Goal: Task Accomplishment & Management: Manage account settings

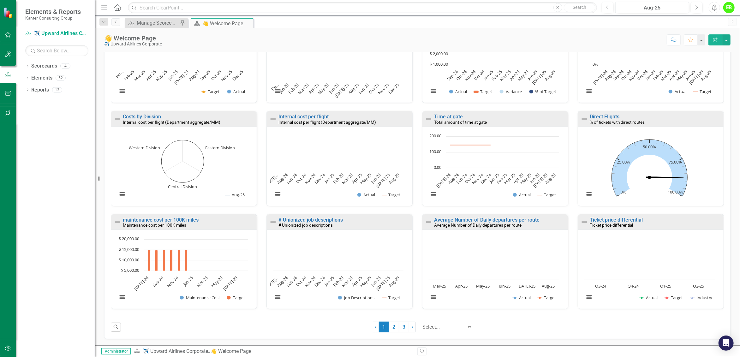
scroll to position [267, 0]
click at [28, 80] on icon "Dropdown" at bounding box center [27, 78] width 4 height 3
click at [27, 138] on icon "Dropdown" at bounding box center [27, 138] width 4 height 3
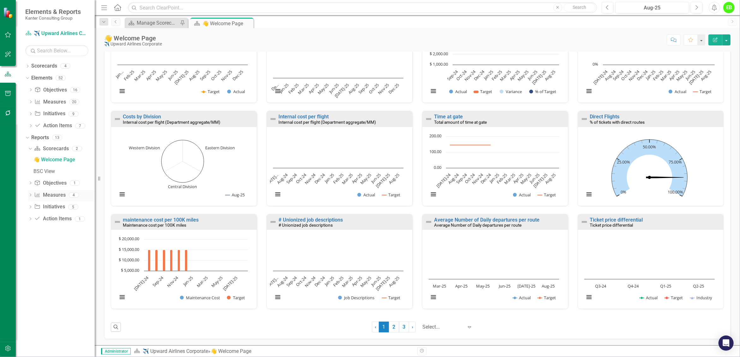
click at [53, 196] on link "Measure Measures" at bounding box center [49, 195] width 31 height 7
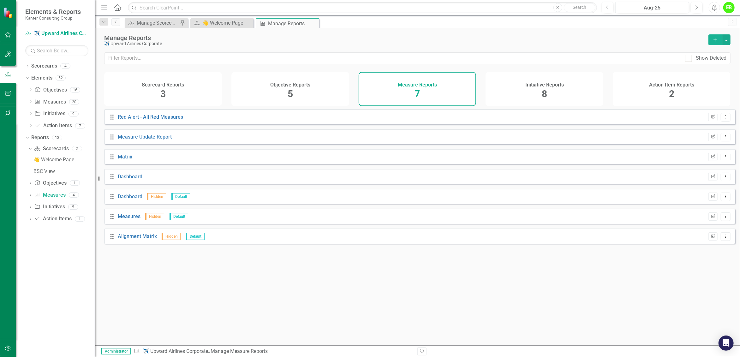
click at [401, 95] on div "Measure Reports 7" at bounding box center [418, 89] width 118 height 34
click at [283, 94] on div "Objective Reports 5" at bounding box center [290, 89] width 118 height 34
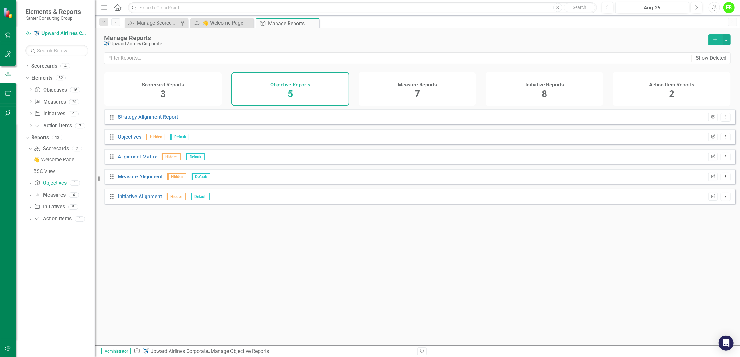
click at [150, 92] on div "Scorecard Reports 3" at bounding box center [163, 89] width 118 height 34
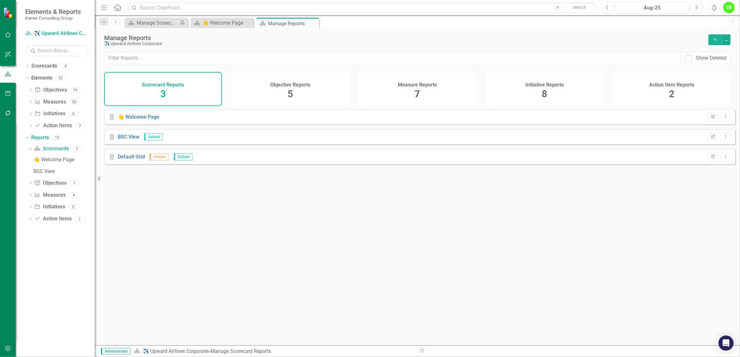
click at [256, 144] on div "Drag BSC View Default Edit Report Dropdown Menu" at bounding box center [419, 136] width 631 height 15
click at [132, 140] on link "BSC View" at bounding box center [129, 137] width 22 height 6
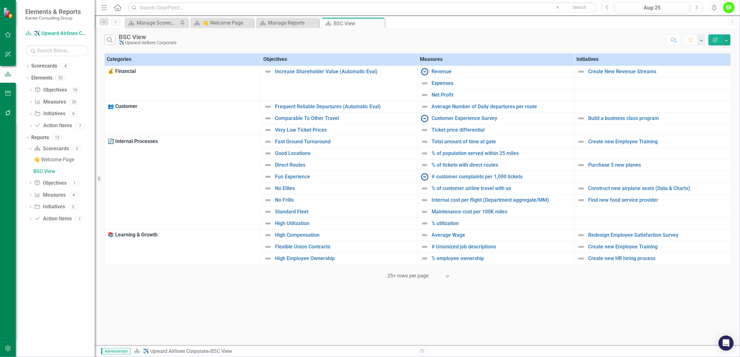
click at [451, 282] on div "Expand" at bounding box center [448, 276] width 9 height 11
click at [415, 248] on div "50+ rows per page" at bounding box center [420, 250] width 59 height 7
click at [649, 249] on link "Create new Employee Training" at bounding box center [657, 247] width 139 height 6
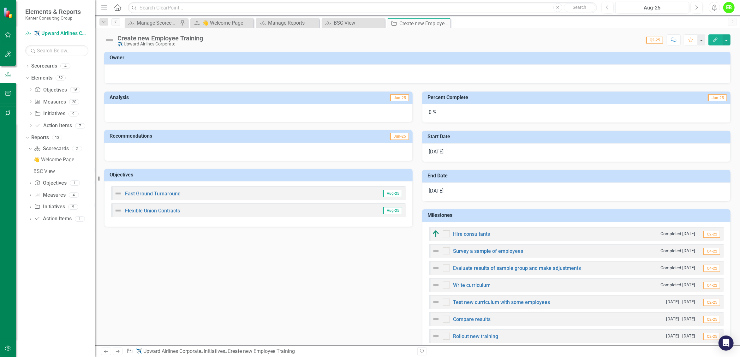
checkbox input "true"
click at [117, 23] on icon "Previous" at bounding box center [115, 22] width 5 height 4
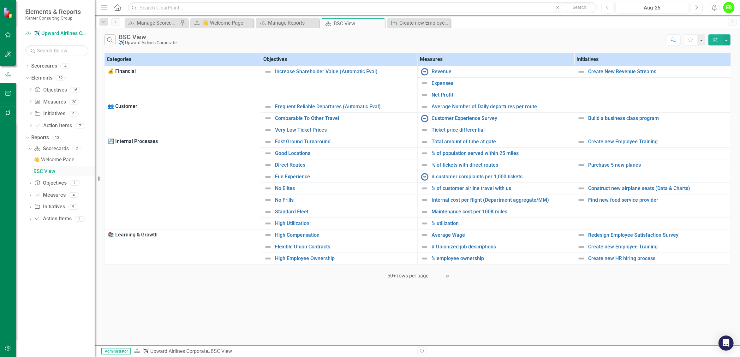
click at [49, 173] on div "BSC View" at bounding box center [63, 172] width 61 height 6
click at [167, 24] on div "Manage Scorecards" at bounding box center [158, 23] width 42 height 8
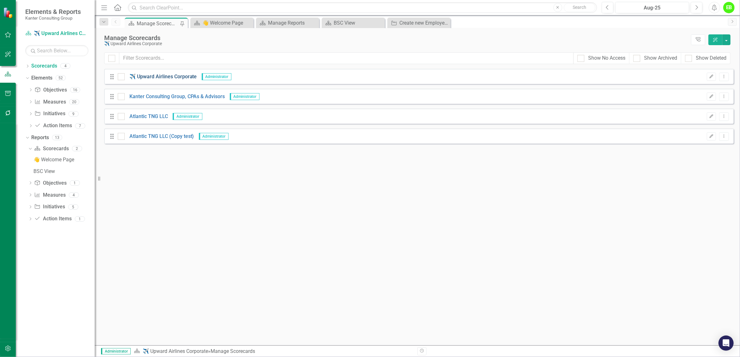
click at [164, 78] on link "✈️ Upward Airlines Corporate" at bounding box center [161, 76] width 72 height 7
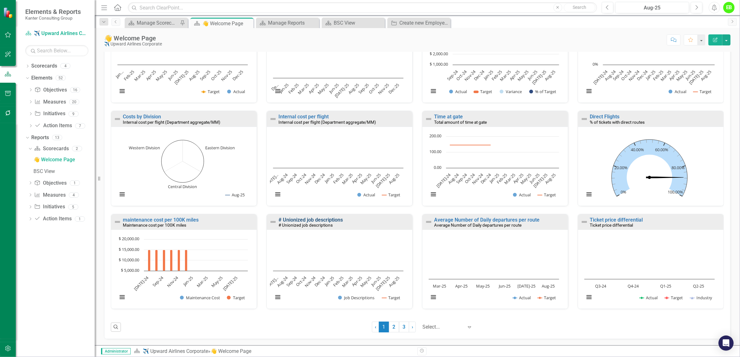
scroll to position [307, 0]
click at [391, 328] on link "2" at bounding box center [394, 327] width 10 height 11
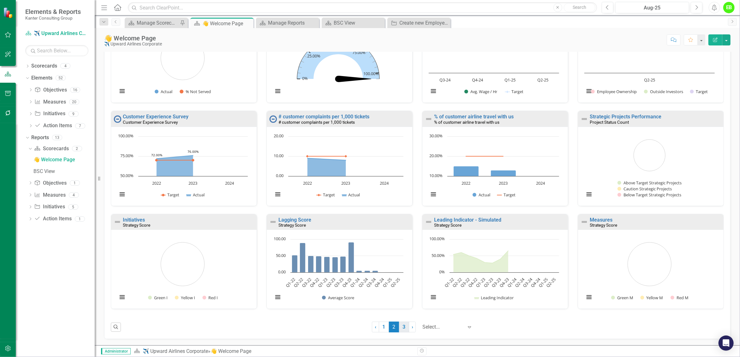
click at [399, 325] on link "3" at bounding box center [404, 327] width 10 height 11
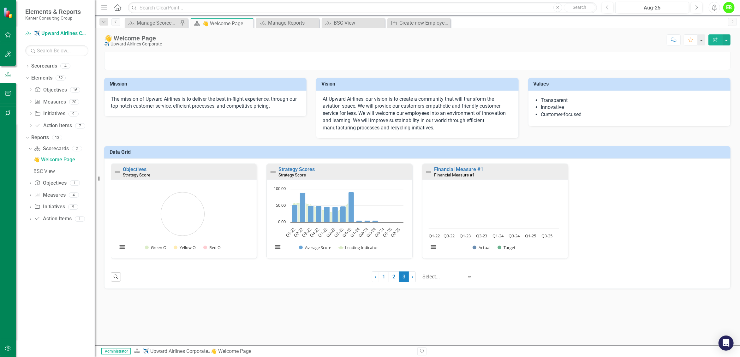
scroll to position [100, 0]
click at [390, 282] on link "2" at bounding box center [394, 277] width 10 height 11
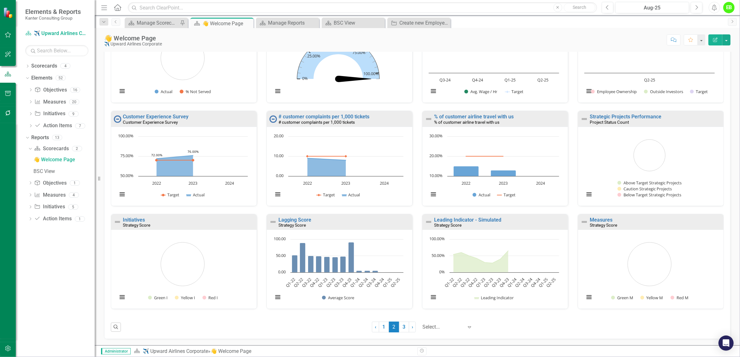
scroll to position [149, 0]
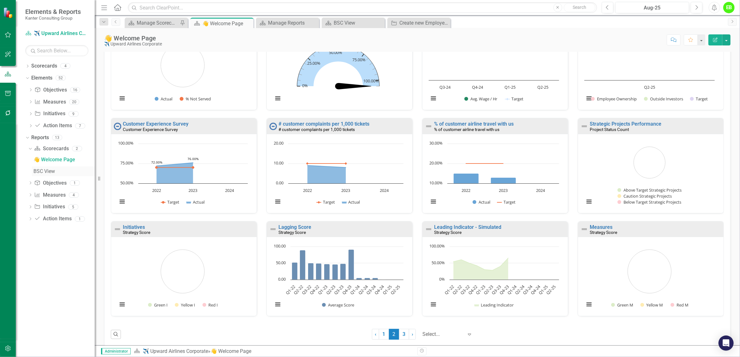
click at [48, 170] on div "BSC View" at bounding box center [63, 172] width 61 height 6
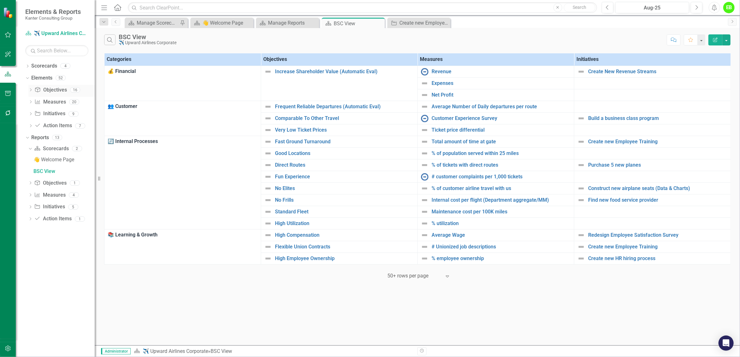
click at [55, 92] on link "Objective Objectives" at bounding box center [50, 90] width 32 height 7
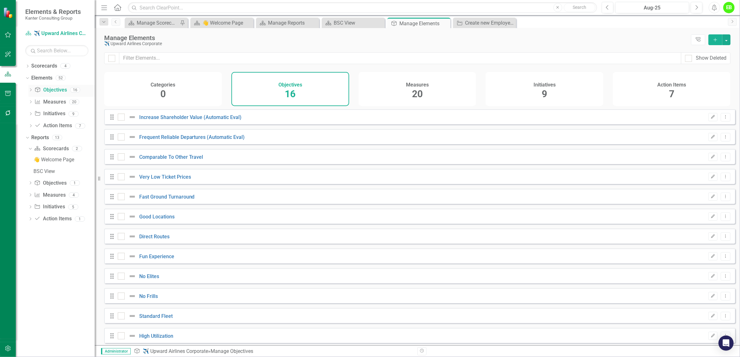
checkbox input "false"
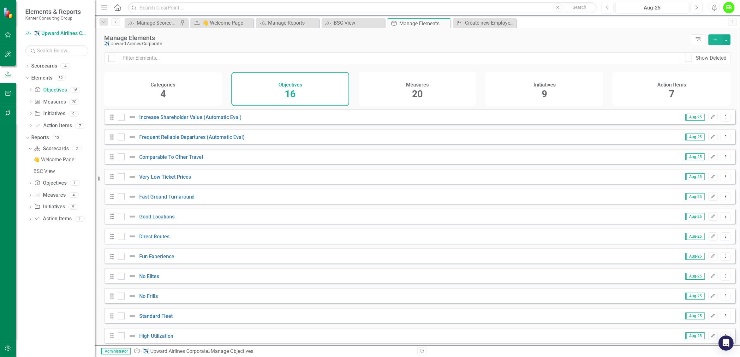
click at [191, 95] on div "Categories 4" at bounding box center [163, 89] width 118 height 34
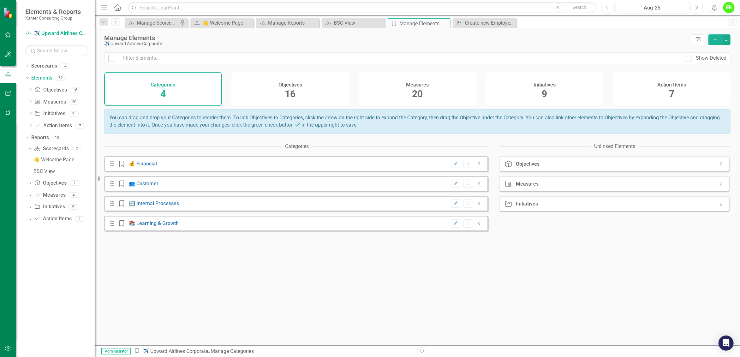
click at [420, 94] on span "20" at bounding box center [417, 93] width 11 height 11
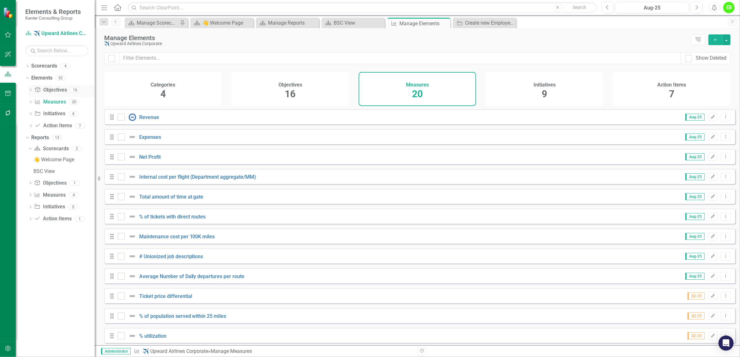
click at [58, 91] on link "Objective Objectives" at bounding box center [50, 90] width 32 height 7
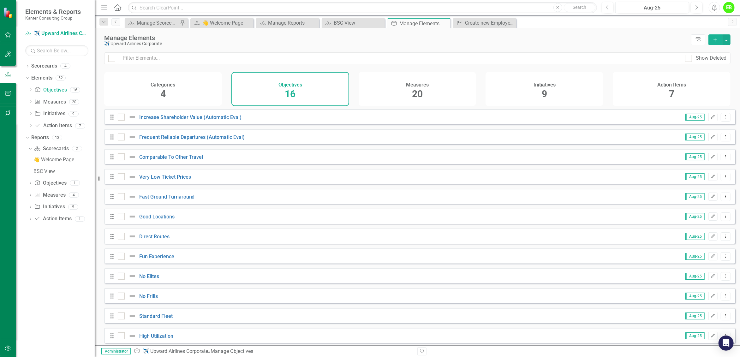
click at [177, 94] on div "Categories 4" at bounding box center [163, 89] width 118 height 34
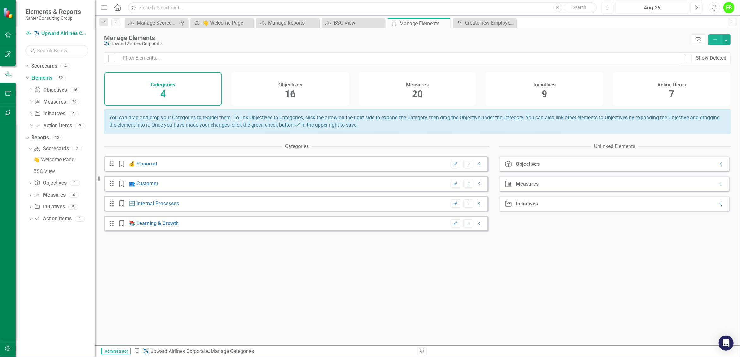
click at [398, 170] on div "Drag Category 💰 Financial Edit Dropdown Menu Collapse" at bounding box center [296, 163] width 384 height 15
click at [476, 166] on icon "Collapse" at bounding box center [479, 163] width 6 height 5
click at [476, 186] on icon "Collapse" at bounding box center [479, 183] width 6 height 5
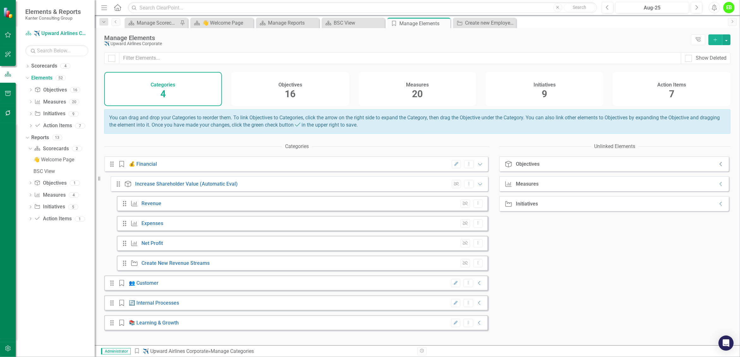
click at [720, 167] on icon "Collapse" at bounding box center [721, 164] width 6 height 5
click at [296, 96] on span "16" at bounding box center [290, 93] width 11 height 11
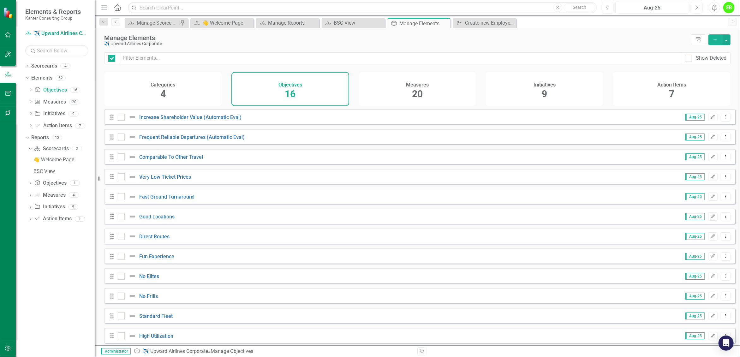
checkbox input "false"
drag, startPoint x: 404, startPoint y: 93, endPoint x: 409, endPoint y: 102, distance: 10.0
click at [404, 93] on div "Measures 20" at bounding box center [418, 89] width 118 height 34
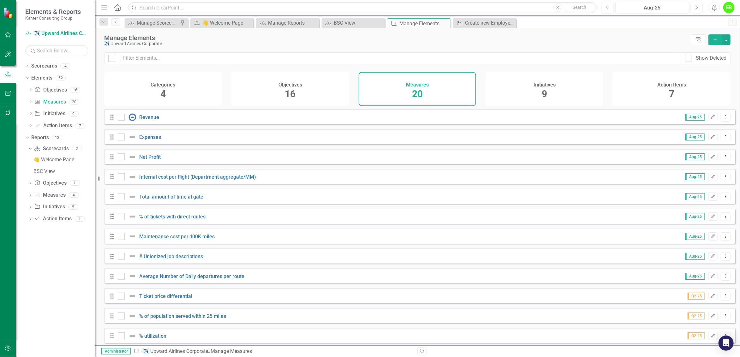
scroll to position [167, 0]
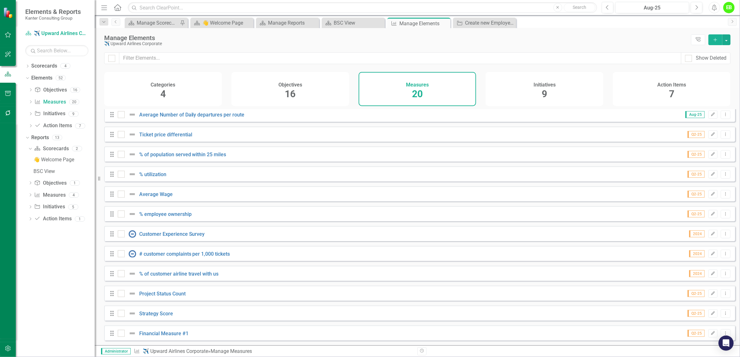
click at [539, 97] on div "Initiatives 9" at bounding box center [545, 89] width 118 height 34
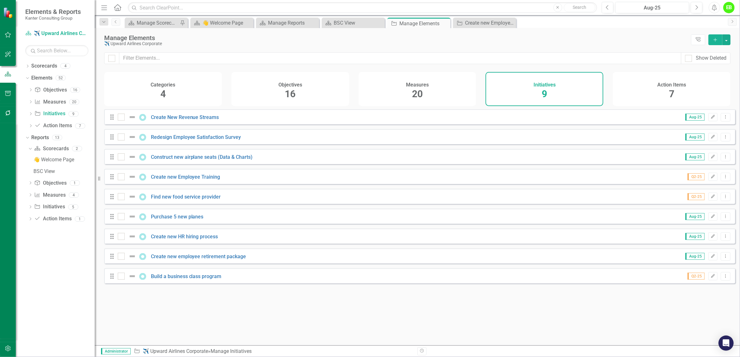
click at [675, 86] on h4 "Action Items" at bounding box center [671, 85] width 29 height 6
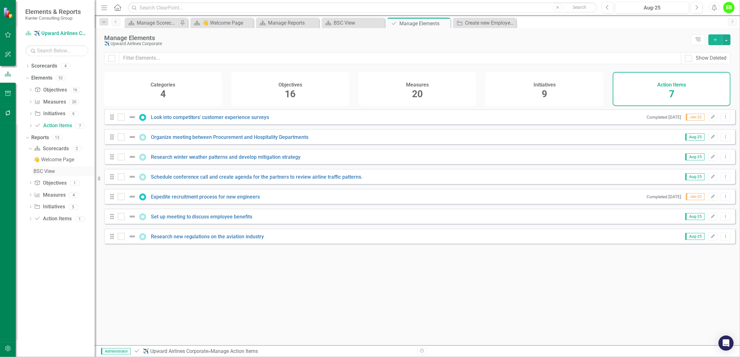
click at [48, 171] on div "BSC View" at bounding box center [63, 172] width 61 height 6
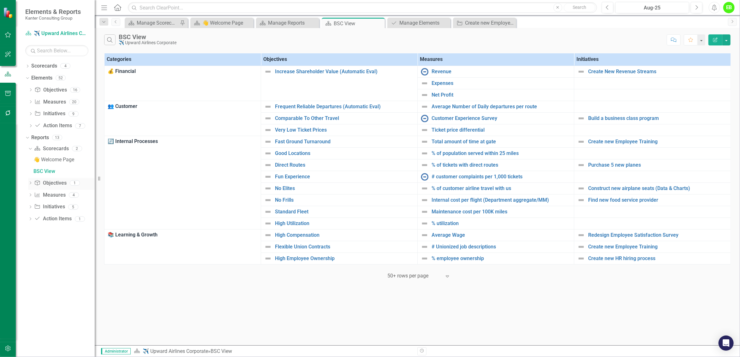
click at [49, 182] on link "Objective Objectives" at bounding box center [50, 183] width 32 height 7
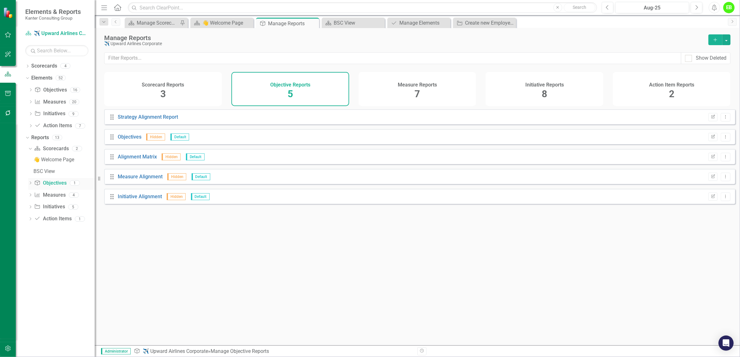
click at [59, 185] on link "Objective Objectives" at bounding box center [50, 183] width 32 height 7
click at [58, 87] on link "Objective Objectives" at bounding box center [50, 90] width 32 height 7
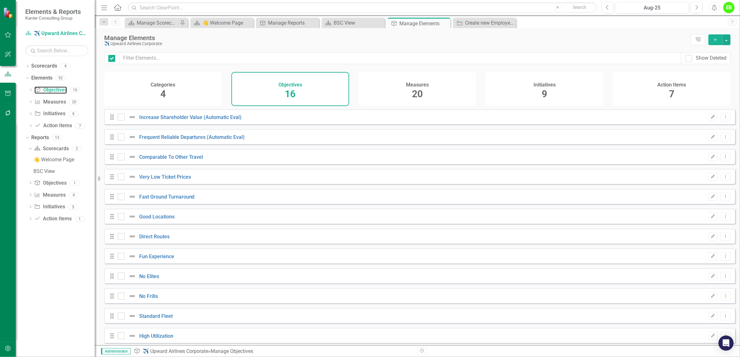
checkbox input "false"
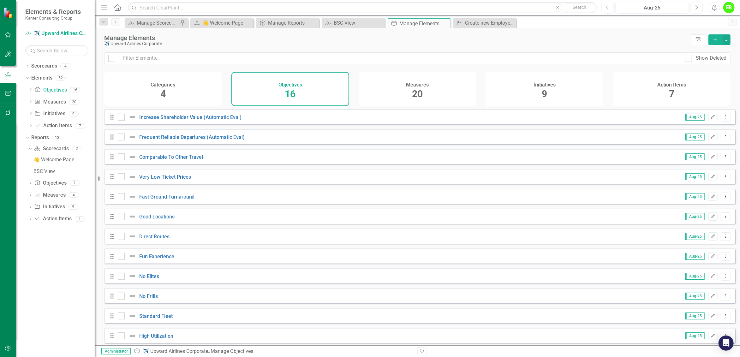
click at [181, 92] on div "Categories 4" at bounding box center [163, 89] width 118 height 34
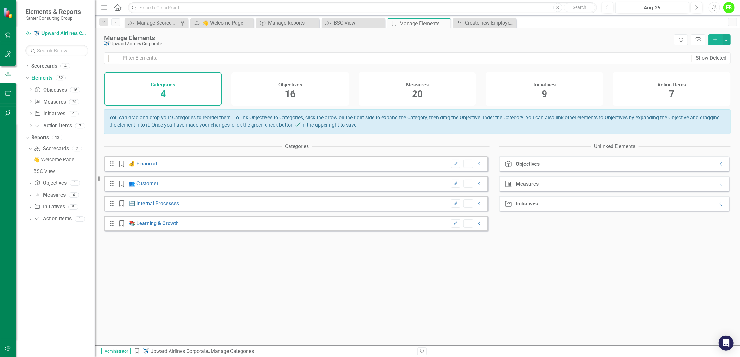
click at [190, 99] on div "Categories 4" at bounding box center [163, 89] width 118 height 34
click at [172, 169] on div "Drag Category 💰 Financial Edit Dropdown Menu Collapse" at bounding box center [296, 163] width 384 height 15
click at [57, 90] on link "Objective Objectives" at bounding box center [50, 90] width 32 height 7
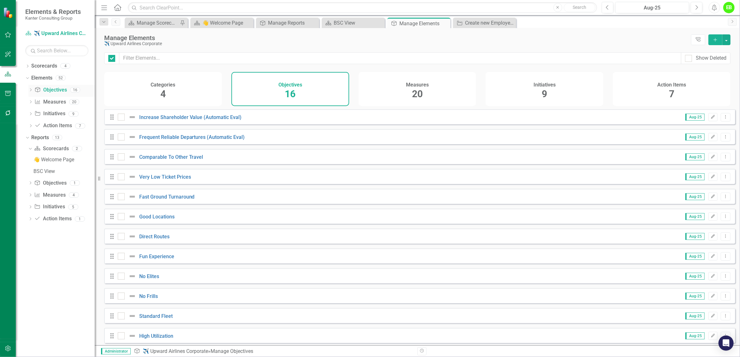
checkbox input "false"
click at [202, 120] on link "Increase Shareholder Value (Automatic Eval)" at bounding box center [190, 117] width 103 height 6
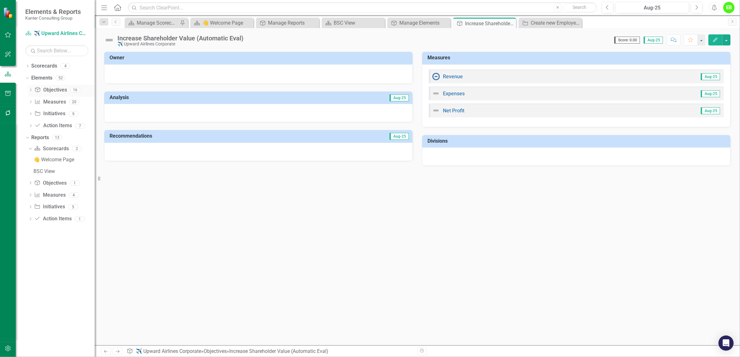
click at [63, 92] on link "Objective Objectives" at bounding box center [50, 90] width 32 height 7
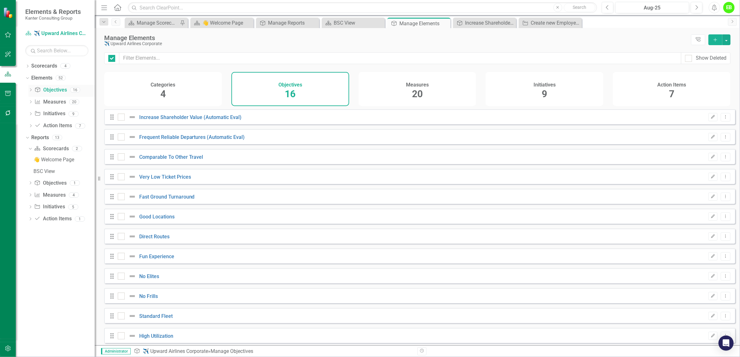
checkbox input "false"
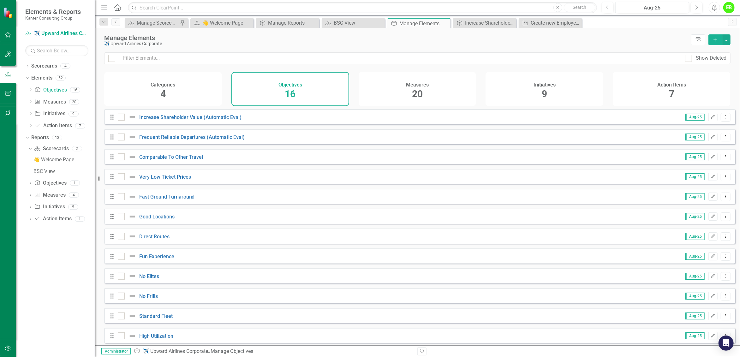
click at [420, 90] on span "20" at bounding box center [417, 93] width 11 height 11
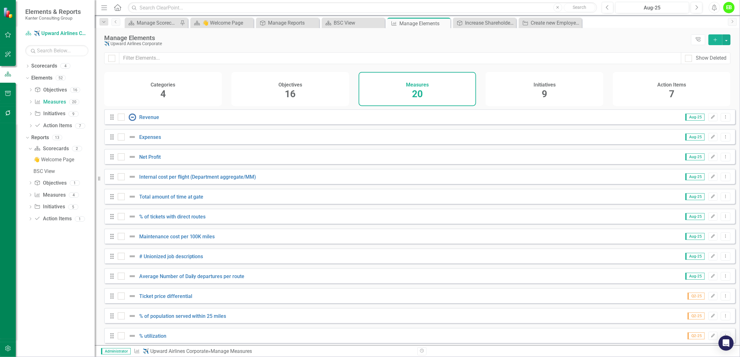
click at [523, 87] on div "Initiatives 9" at bounding box center [545, 89] width 118 height 34
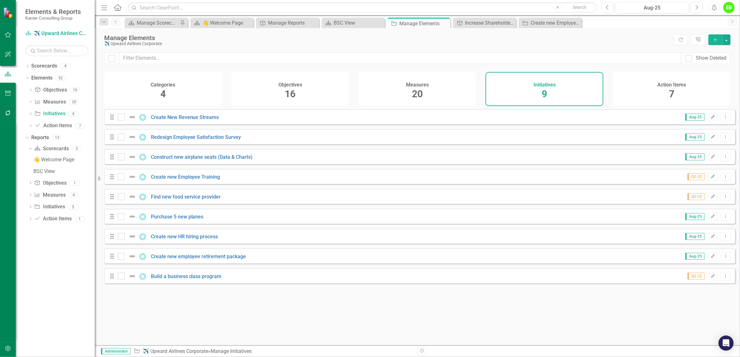
click at [662, 95] on div "Action Items 7" at bounding box center [672, 89] width 118 height 34
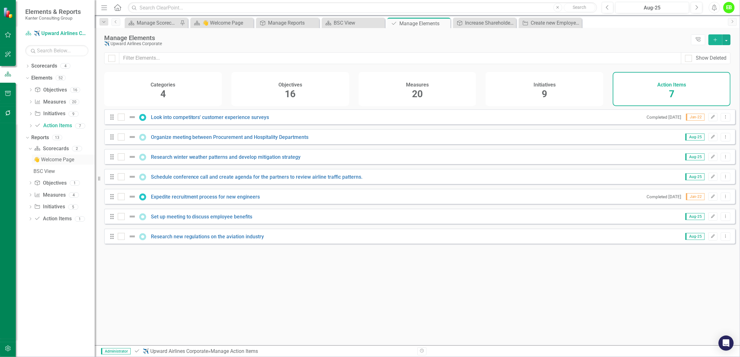
click at [52, 158] on div "👋 Welcome Page" at bounding box center [63, 160] width 61 height 6
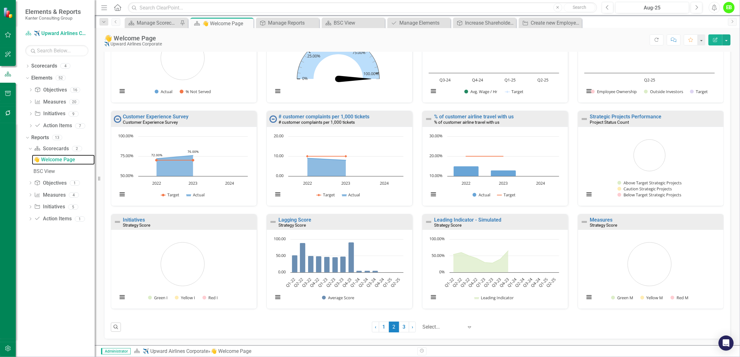
scroll to position [307, 0]
click at [399, 326] on link "3" at bounding box center [404, 327] width 10 height 11
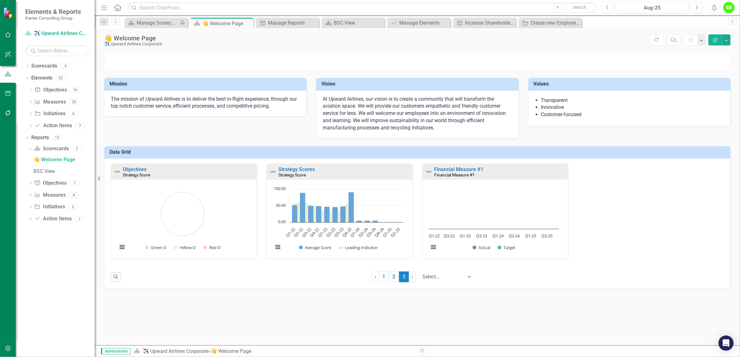
scroll to position [100, 0]
click at [379, 282] on link "1" at bounding box center [384, 277] width 10 height 11
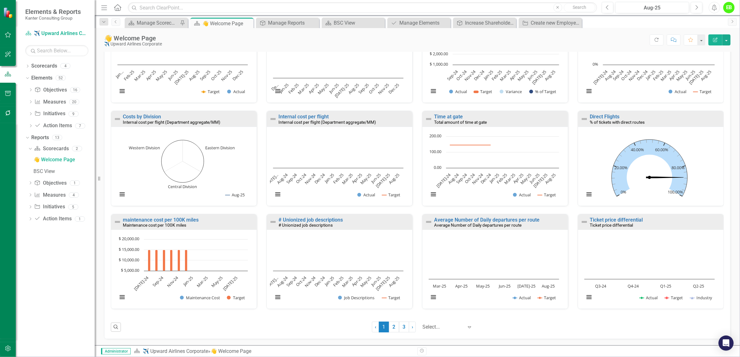
scroll to position [0, 0]
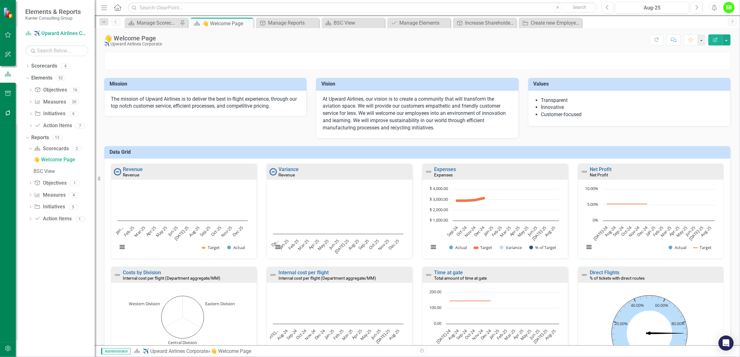
drag, startPoint x: 658, startPoint y: 41, endPoint x: 455, endPoint y: 145, distance: 227.8
click at [658, 41] on icon "Refresh" at bounding box center [657, 40] width 6 height 4
click at [29, 139] on div "Dropdown" at bounding box center [27, 138] width 4 height 3
click at [32, 91] on icon "Dropdown" at bounding box center [30, 90] width 4 height 3
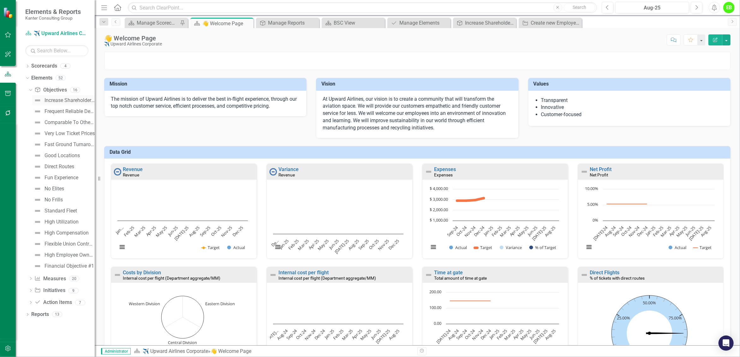
click at [55, 102] on div "Increase Shareholder Value (Automatic Eval)" at bounding box center [70, 101] width 50 height 6
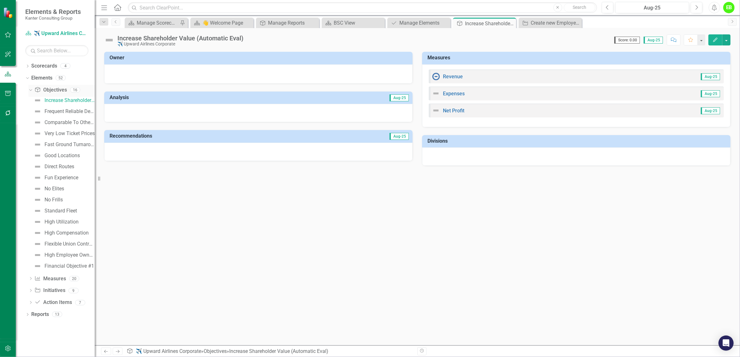
click at [32, 90] on div "Dropdown" at bounding box center [30, 90] width 4 height 3
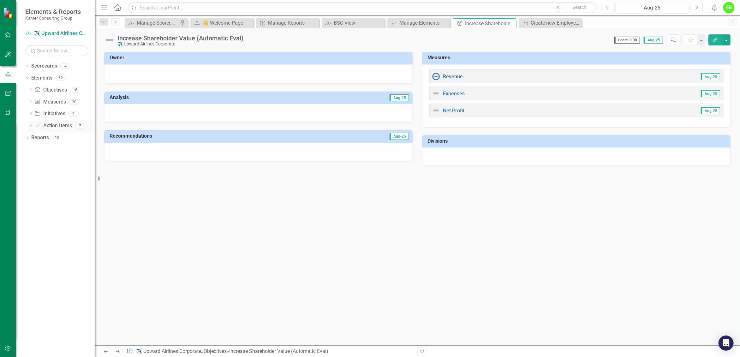
click at [59, 126] on link "Action Item Action Items" at bounding box center [52, 125] width 37 height 7
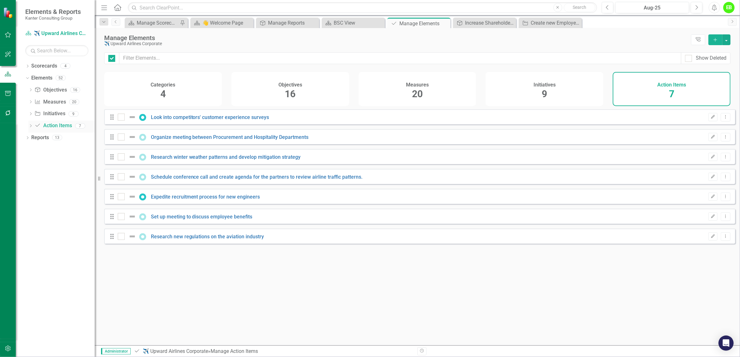
checkbox input "false"
click at [57, 116] on link "Initiative Initiatives" at bounding box center [49, 113] width 31 height 7
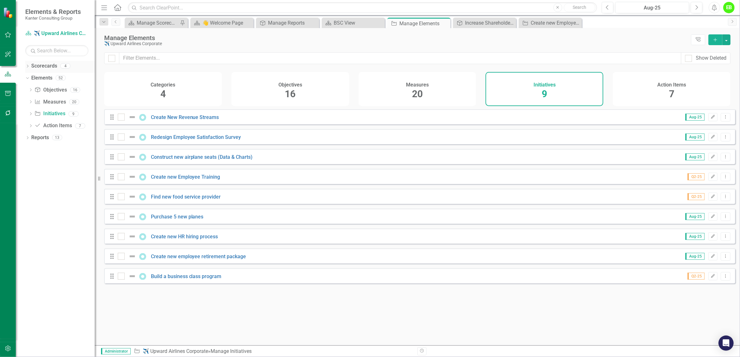
click at [29, 66] on icon "Dropdown" at bounding box center [27, 66] width 4 height 3
click at [63, 102] on link "Atlantic TNG LLC" at bounding box center [65, 102] width 60 height 7
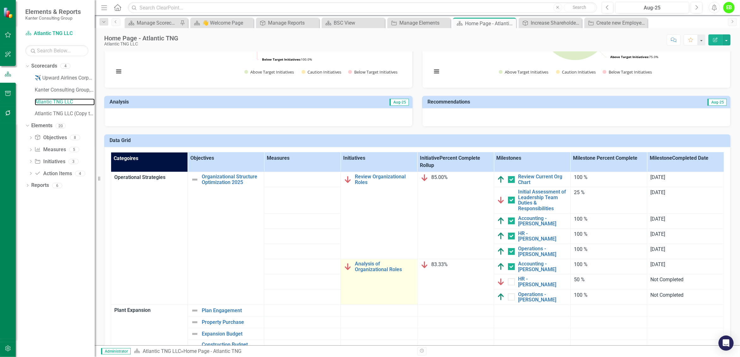
scroll to position [392, 0]
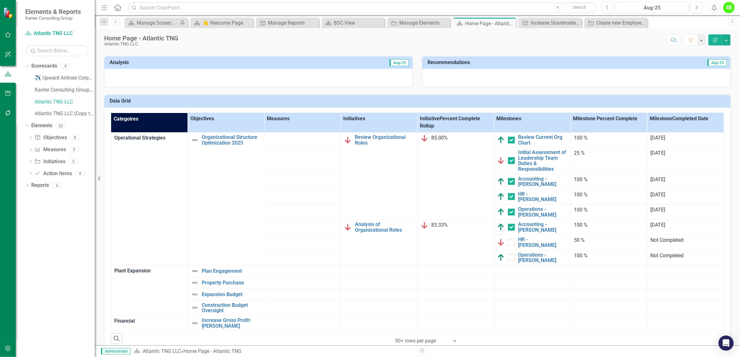
click at [453, 121] on th "Initiative Percent Complete Rollup" at bounding box center [455, 123] width 77 height 20
click at [534, 160] on link "Initial Assessment of Leadership Team Duties & Responsibilities" at bounding box center [542, 161] width 49 height 22
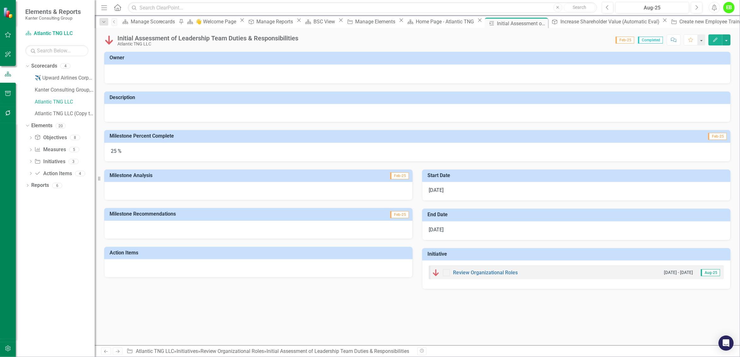
click at [127, 150] on div "25 %" at bounding box center [417, 152] width 626 height 19
click at [117, 151] on div "25 %" at bounding box center [417, 152] width 626 height 19
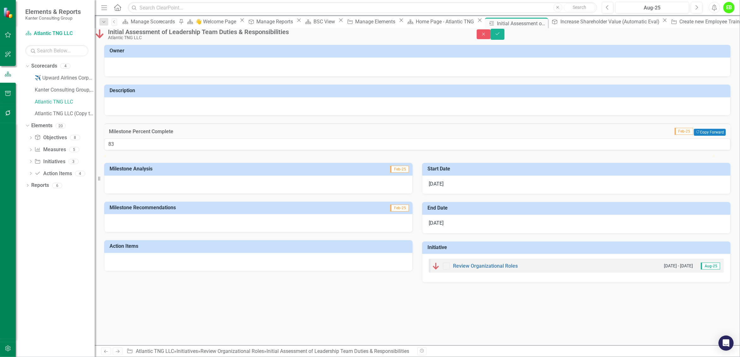
type input "84"
drag, startPoint x: 267, startPoint y: 174, endPoint x: 625, endPoint y: 184, distance: 357.6
click at [625, 150] on div "84" at bounding box center [417, 145] width 626 height 12
click at [500, 36] on icon "Save" at bounding box center [498, 34] width 6 height 4
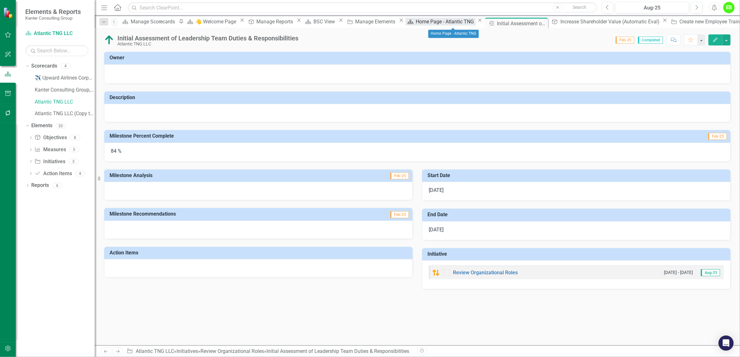
click at [459, 21] on div "Home Page - Atlantic TNG" at bounding box center [446, 22] width 60 height 8
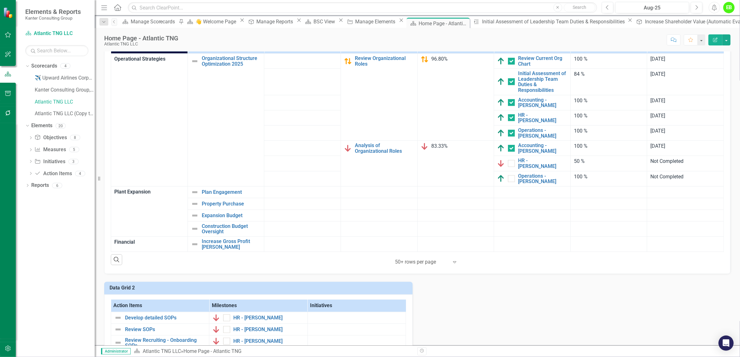
scroll to position [511, 0]
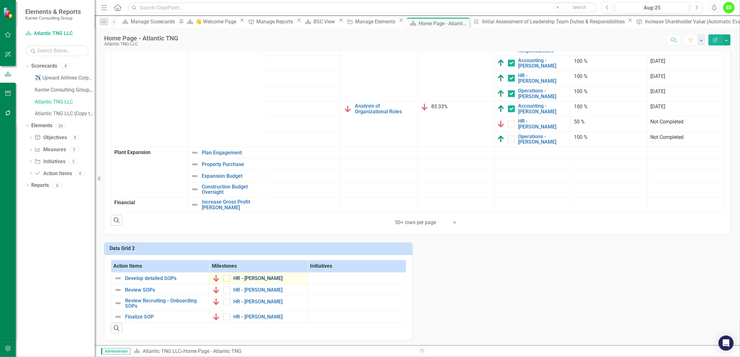
click at [255, 276] on link "HR - [PERSON_NAME]" at bounding box center [268, 279] width 71 height 6
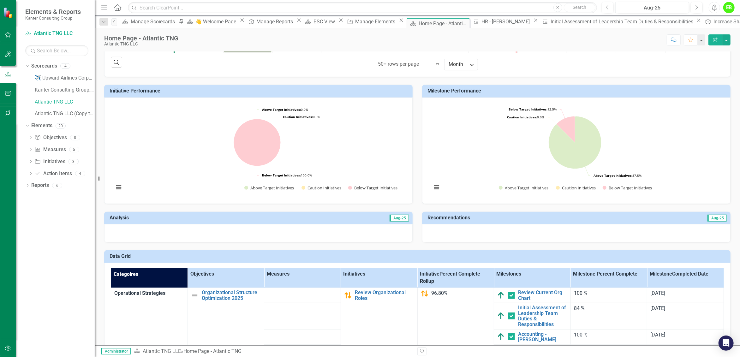
scroll to position [355, 0]
